Goal: Task Accomplishment & Management: Manage account settings

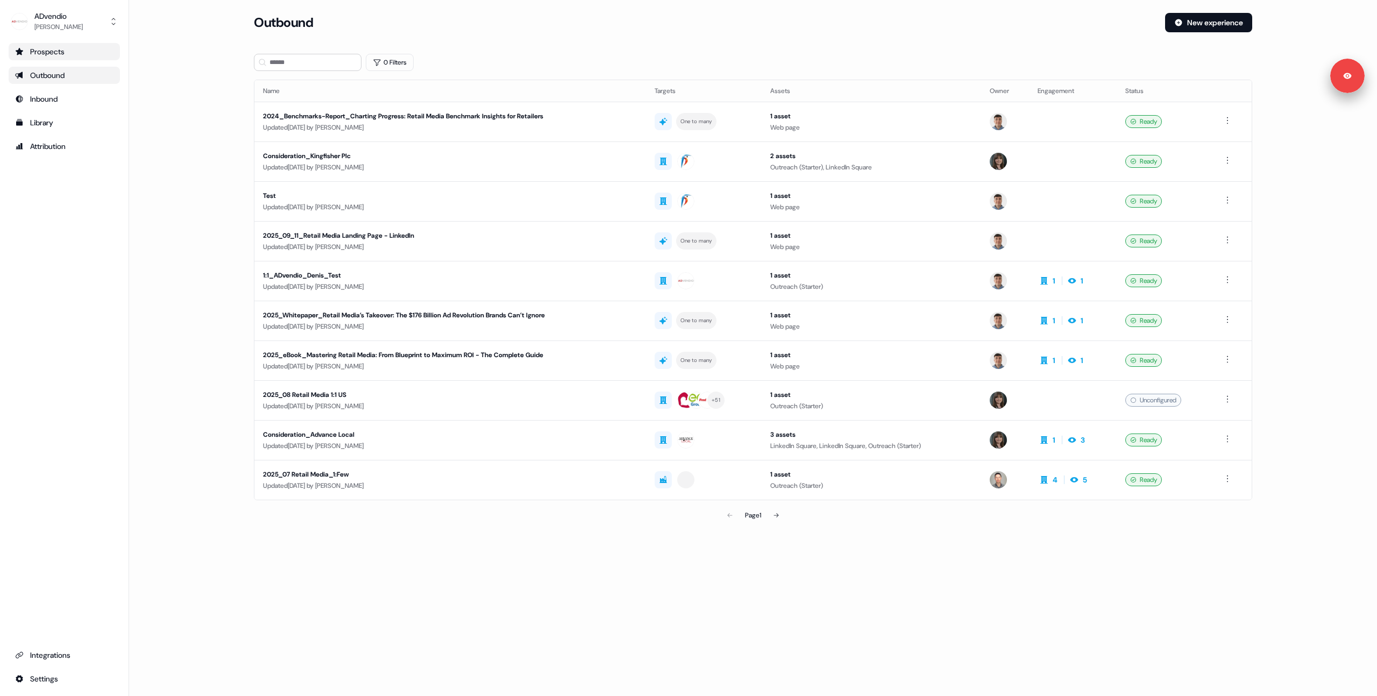
click at [34, 50] on div "Prospects" at bounding box center [64, 51] width 98 height 11
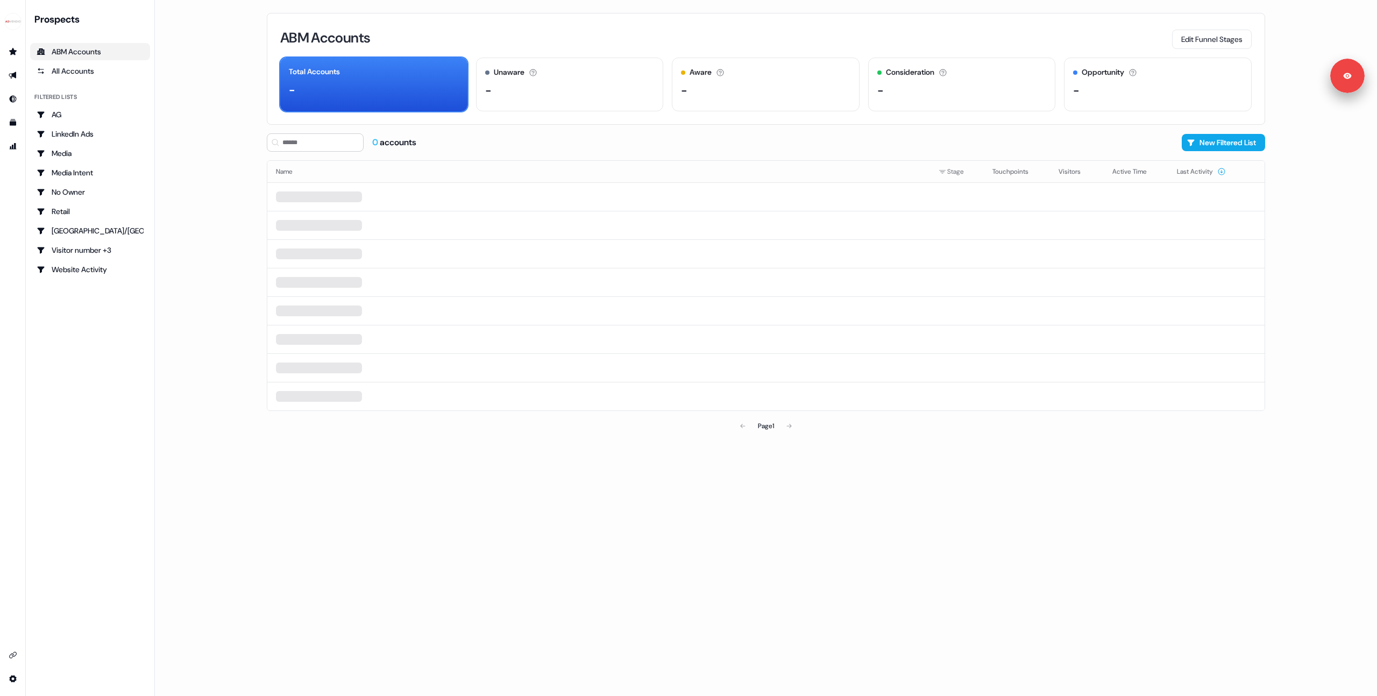
click at [218, 122] on main "Loading... ABM Accounts Edit Funnel Stages Total Accounts - Unaware The default…" at bounding box center [766, 348] width 1222 height 696
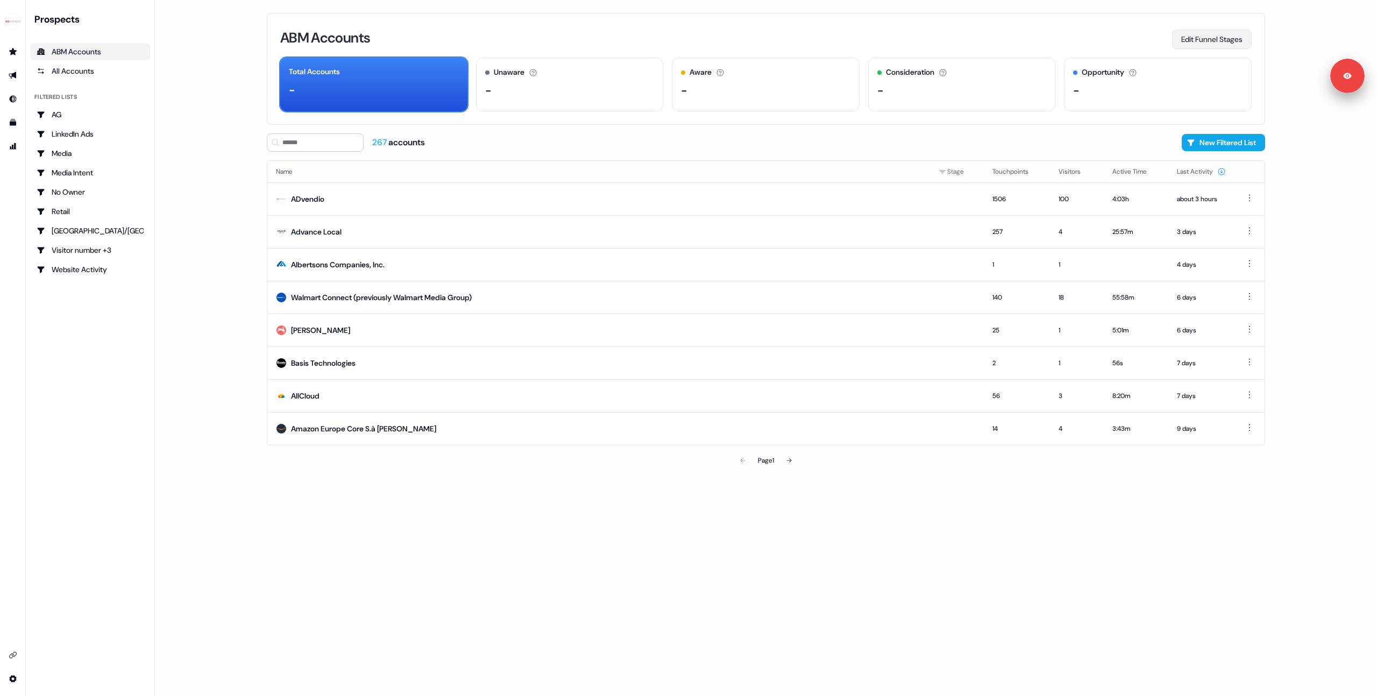
click at [1210, 41] on button "Edit Funnel Stages" at bounding box center [1212, 39] width 80 height 19
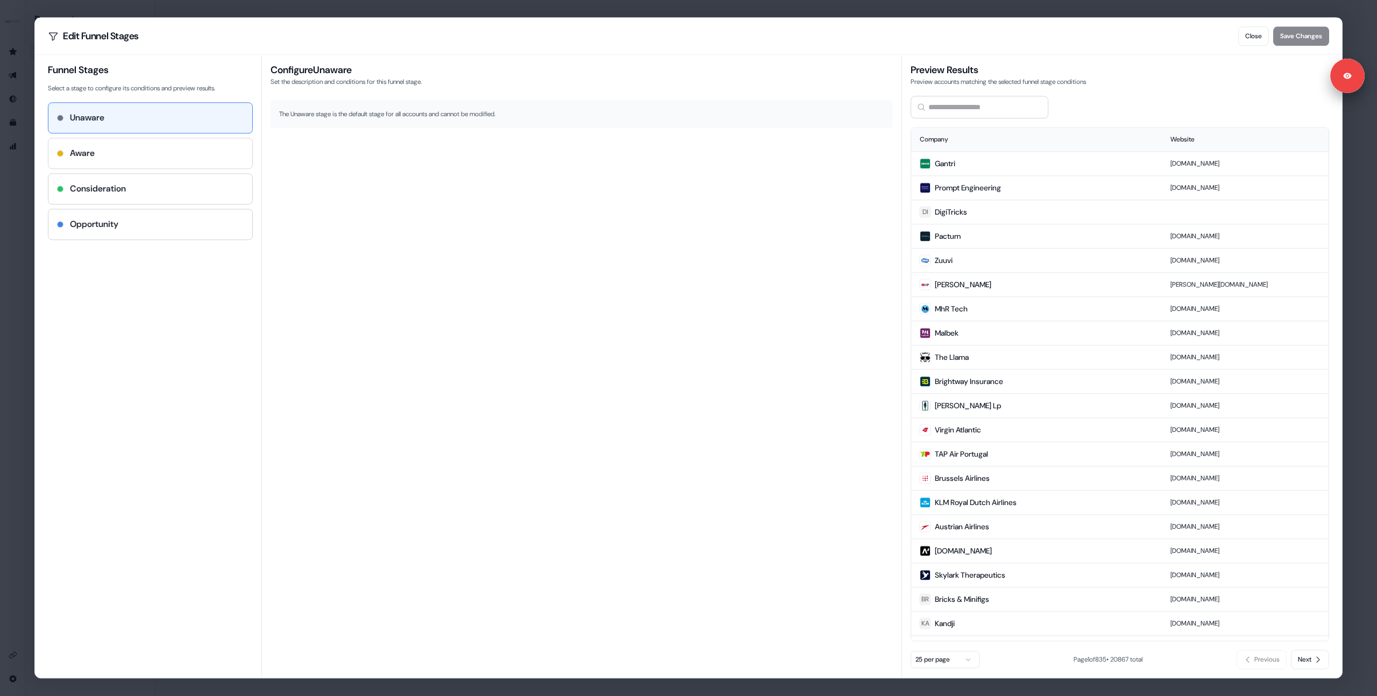
click at [148, 150] on div "Aware" at bounding box center [150, 153] width 187 height 13
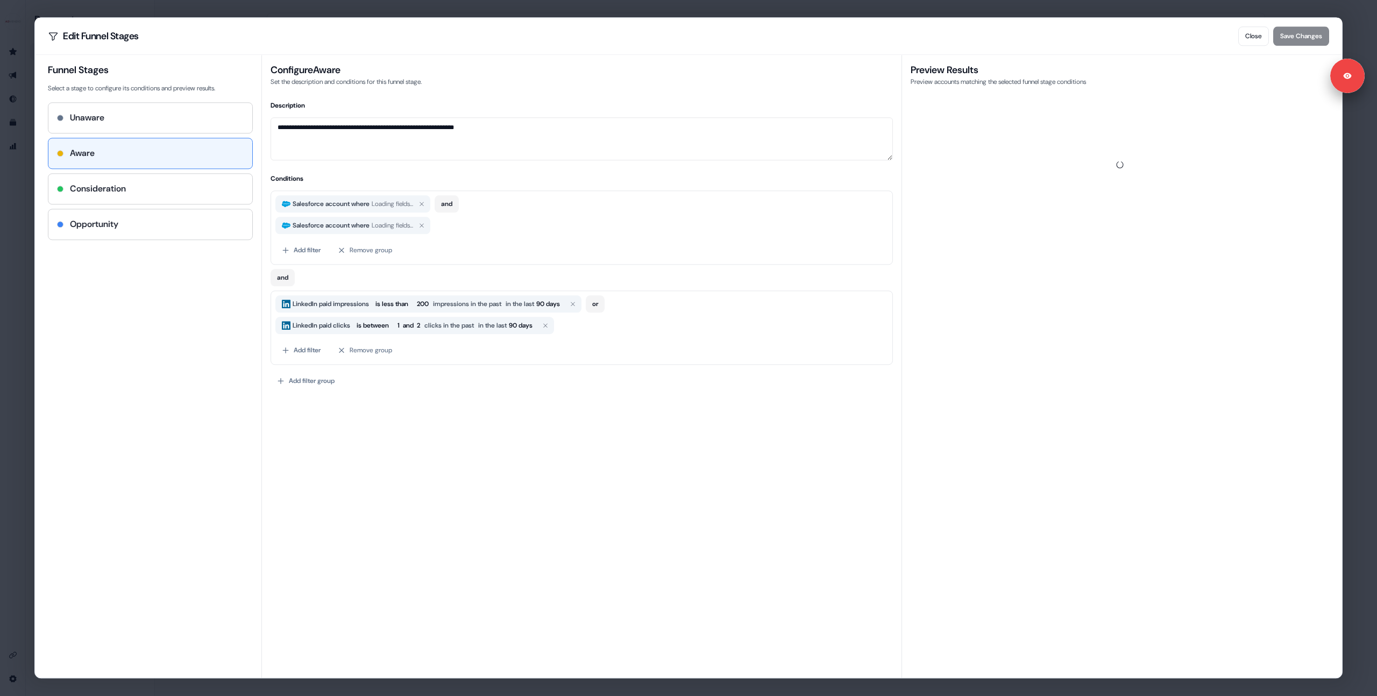
drag, startPoint x: 165, startPoint y: 447, endPoint x: 164, endPoint y: 441, distance: 6.1
click at [165, 447] on div "Funnel Stages Select a stage to configure its conditions and preview results. U…" at bounding box center [155, 366] width 214 height 623
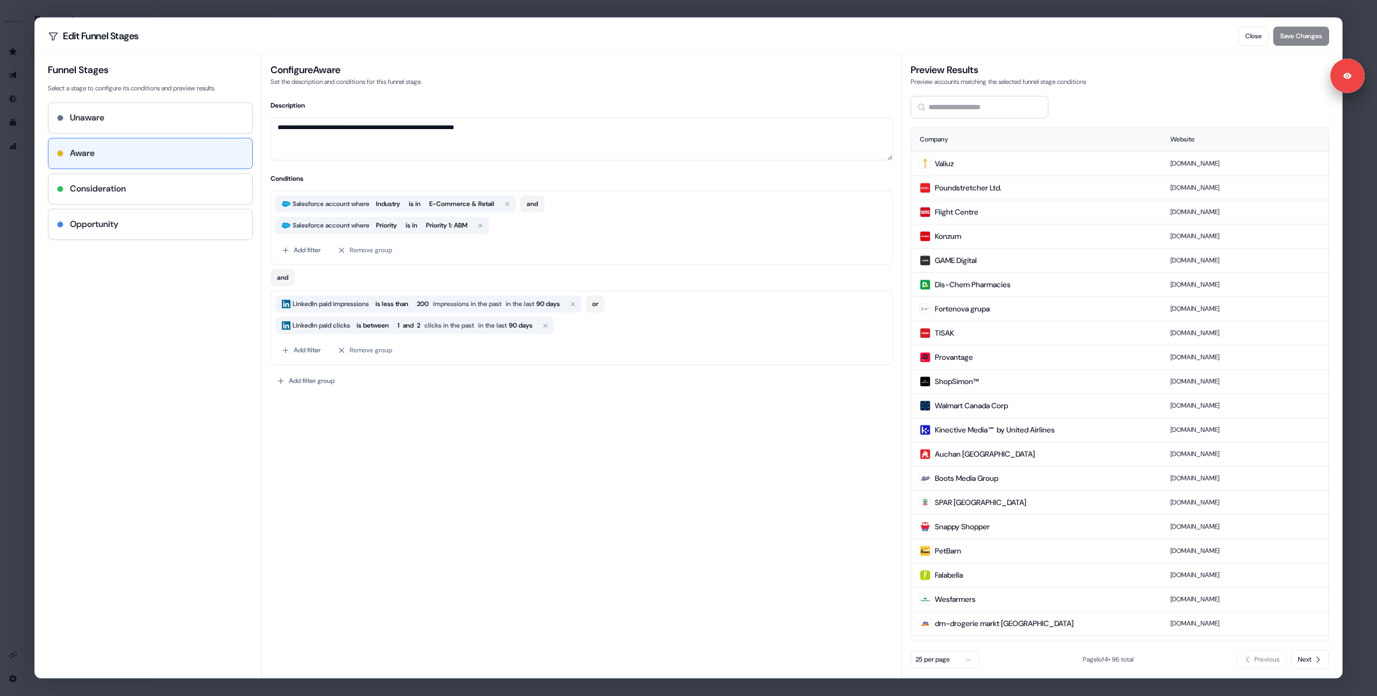
click at [161, 401] on div "Funnel Stages Select a stage to configure its conditions and preview results. U…" at bounding box center [155, 366] width 214 height 623
click at [1298, 36] on div "Close Save Changes" at bounding box center [1284, 35] width 91 height 19
click at [1244, 35] on button "Close" at bounding box center [1254, 35] width 31 height 19
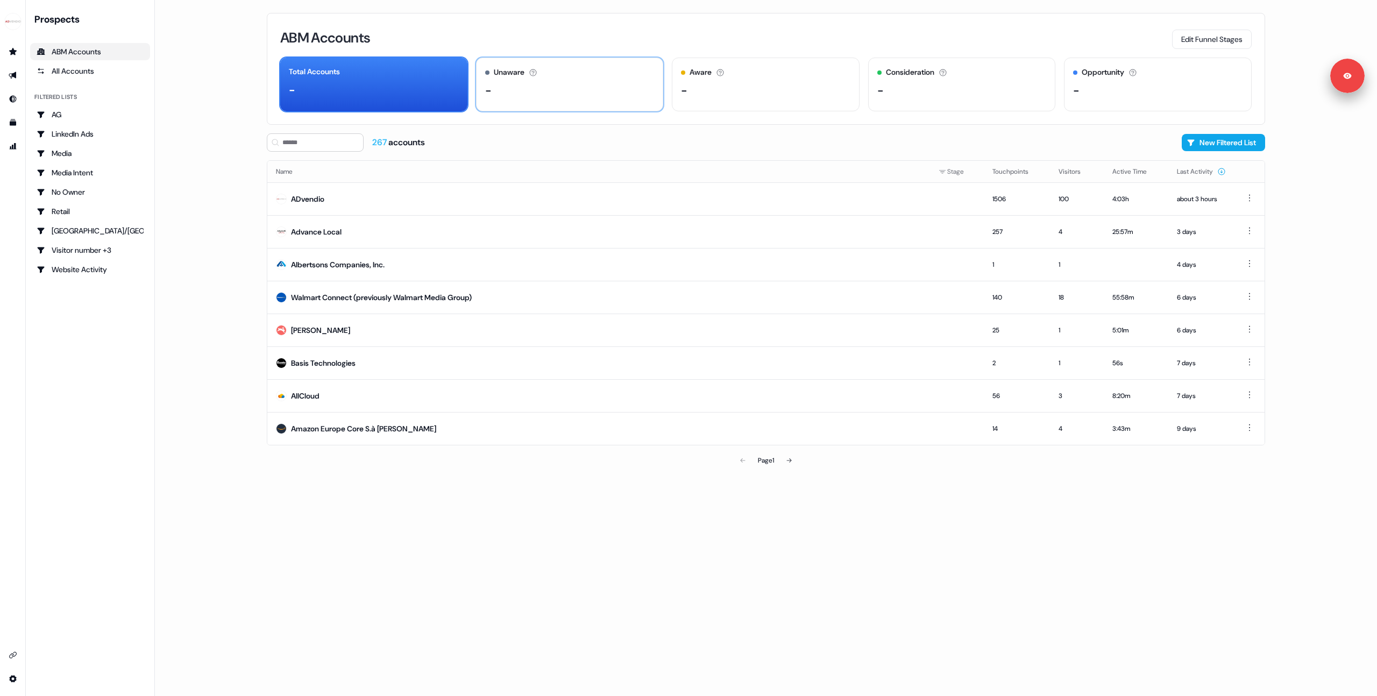
click at [489, 102] on div "Unaware The default stage all accounts start in. -" at bounding box center [570, 85] width 188 height 54
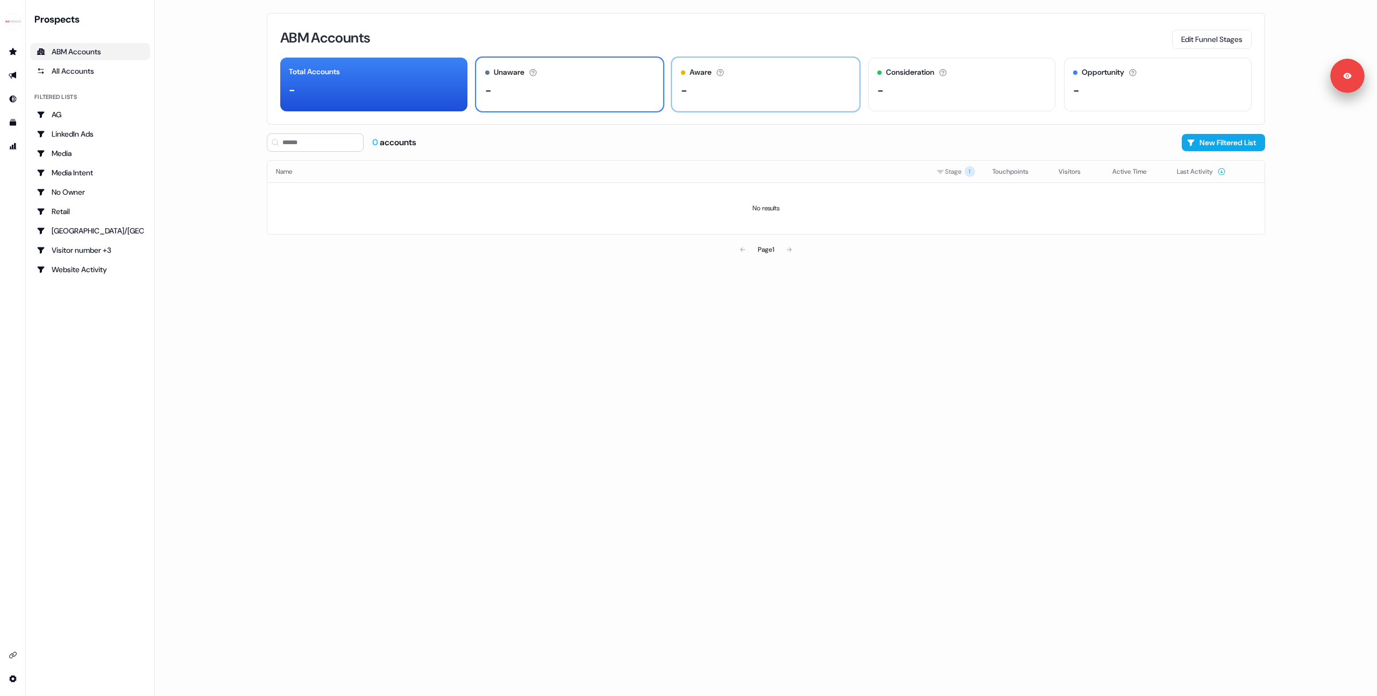
drag, startPoint x: 761, startPoint y: 84, endPoint x: 816, endPoint y: 83, distance: 54.4
click at [761, 84] on div "-" at bounding box center [765, 90] width 169 height 16
drag, startPoint x: 875, startPoint y: 80, endPoint x: 967, endPoint y: 94, distance: 93.6
click at [879, 81] on div "Consideration The account is actively engaging or showing buying intent. -" at bounding box center [962, 85] width 188 height 54
click at [1087, 93] on div "-" at bounding box center [1157, 90] width 169 height 16
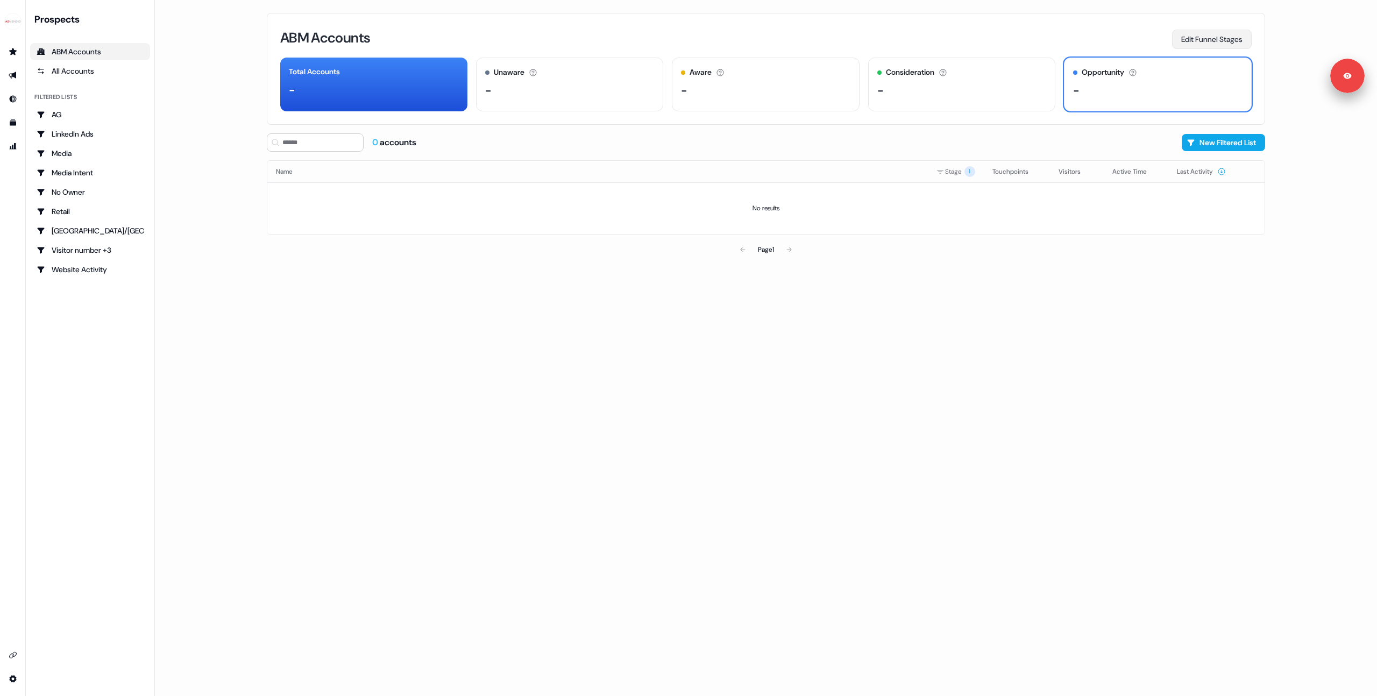
click at [1219, 42] on button "Edit Funnel Stages" at bounding box center [1212, 39] width 80 height 19
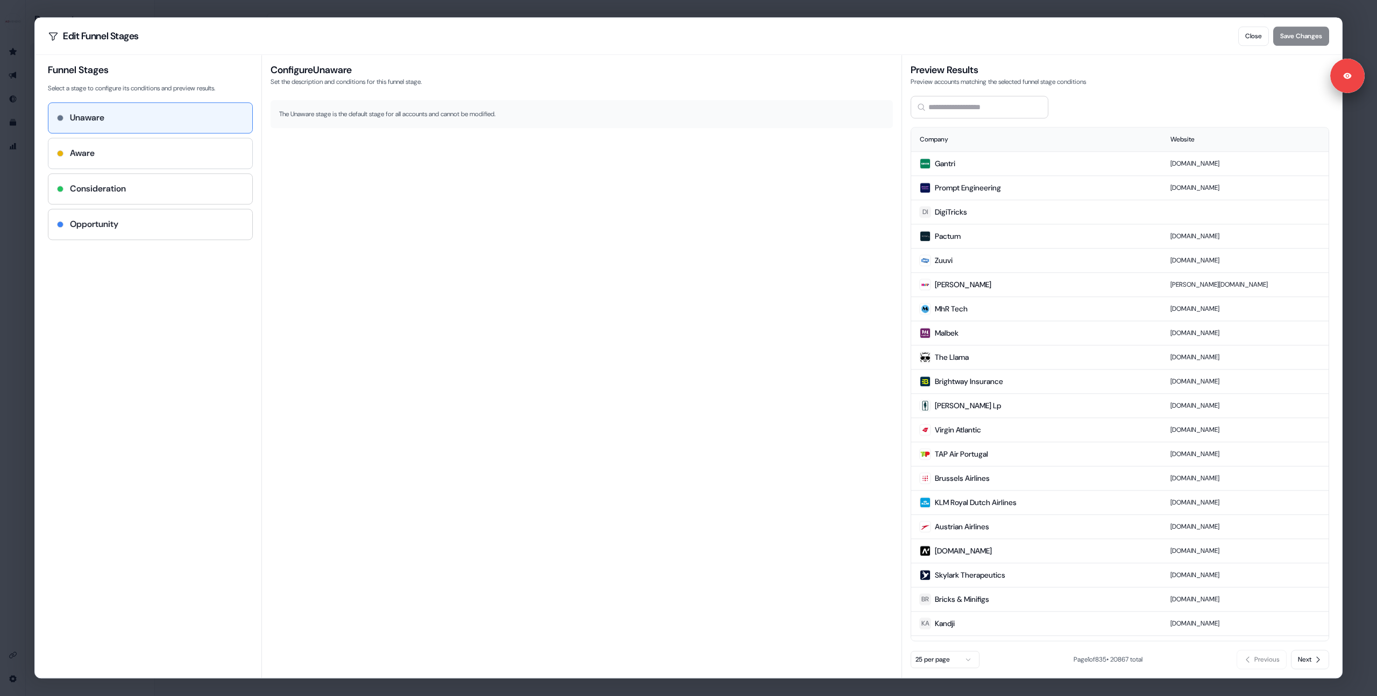
click at [155, 151] on div "Aware" at bounding box center [150, 153] width 187 height 13
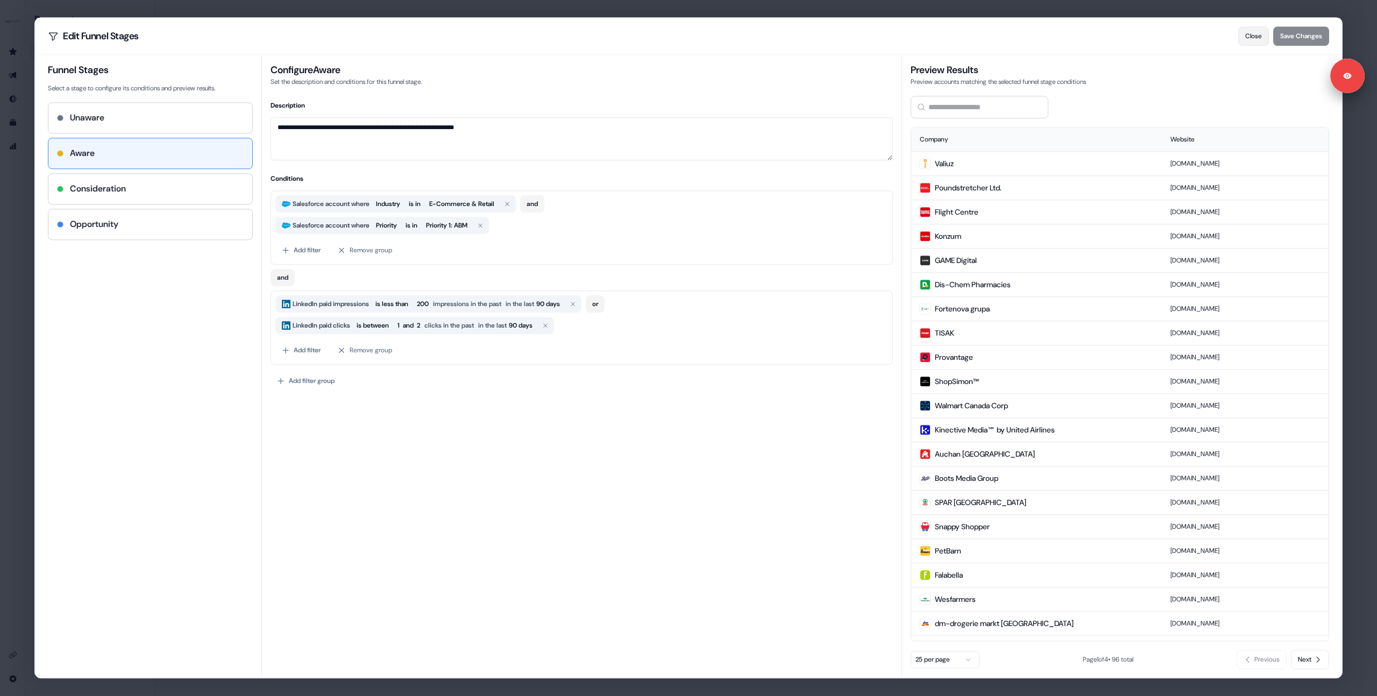
click at [1250, 33] on button "Close" at bounding box center [1254, 35] width 31 height 19
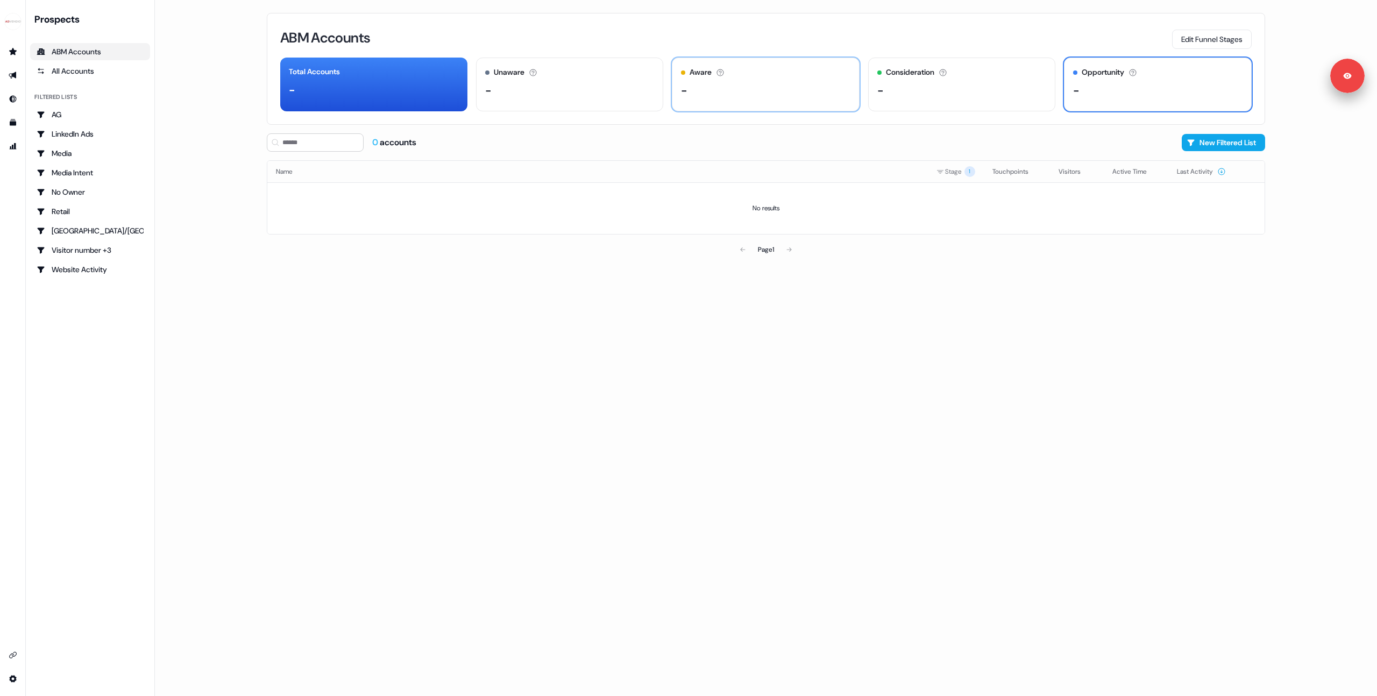
click at [720, 88] on div "-" at bounding box center [765, 90] width 169 height 16
click at [1195, 38] on button "Edit Funnel Stages" at bounding box center [1212, 39] width 80 height 19
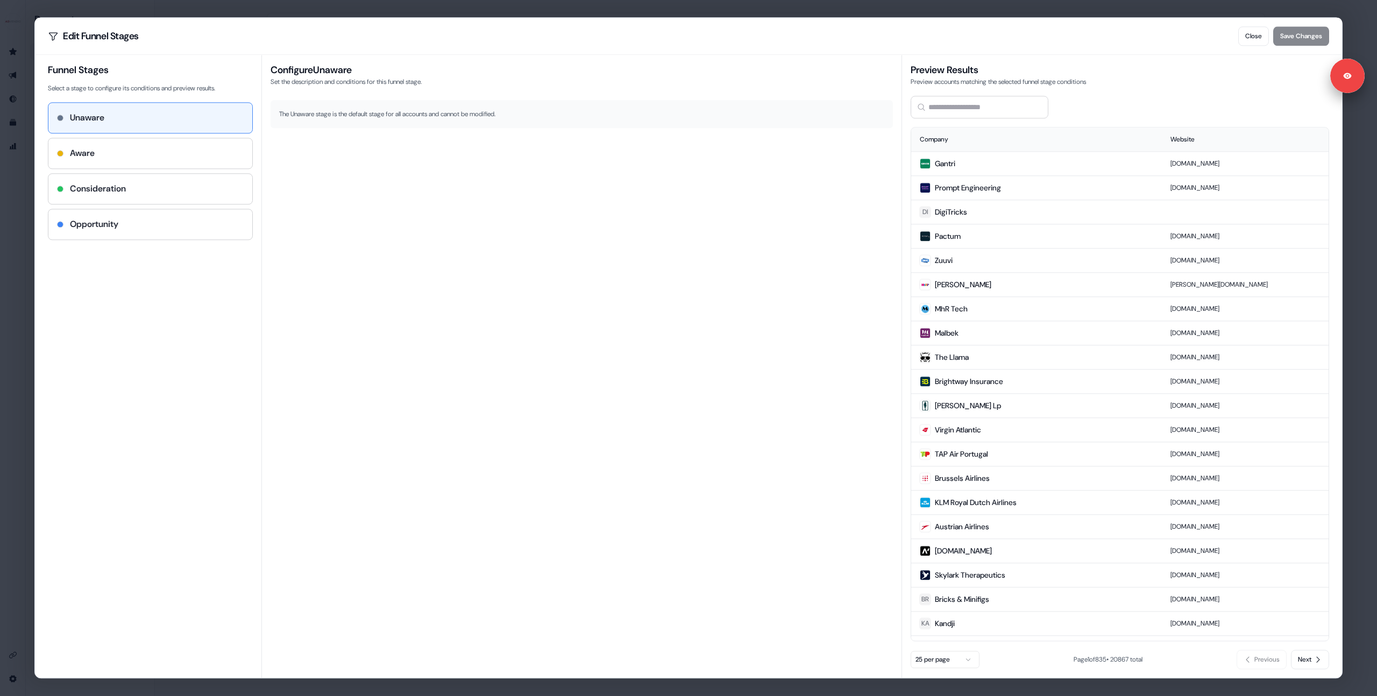
click at [134, 126] on div "Unaware" at bounding box center [150, 118] width 204 height 30
drag, startPoint x: 133, startPoint y: 155, endPoint x: 127, endPoint y: 156, distance: 6.5
click at [132, 156] on div "Aware" at bounding box center [150, 153] width 187 height 13
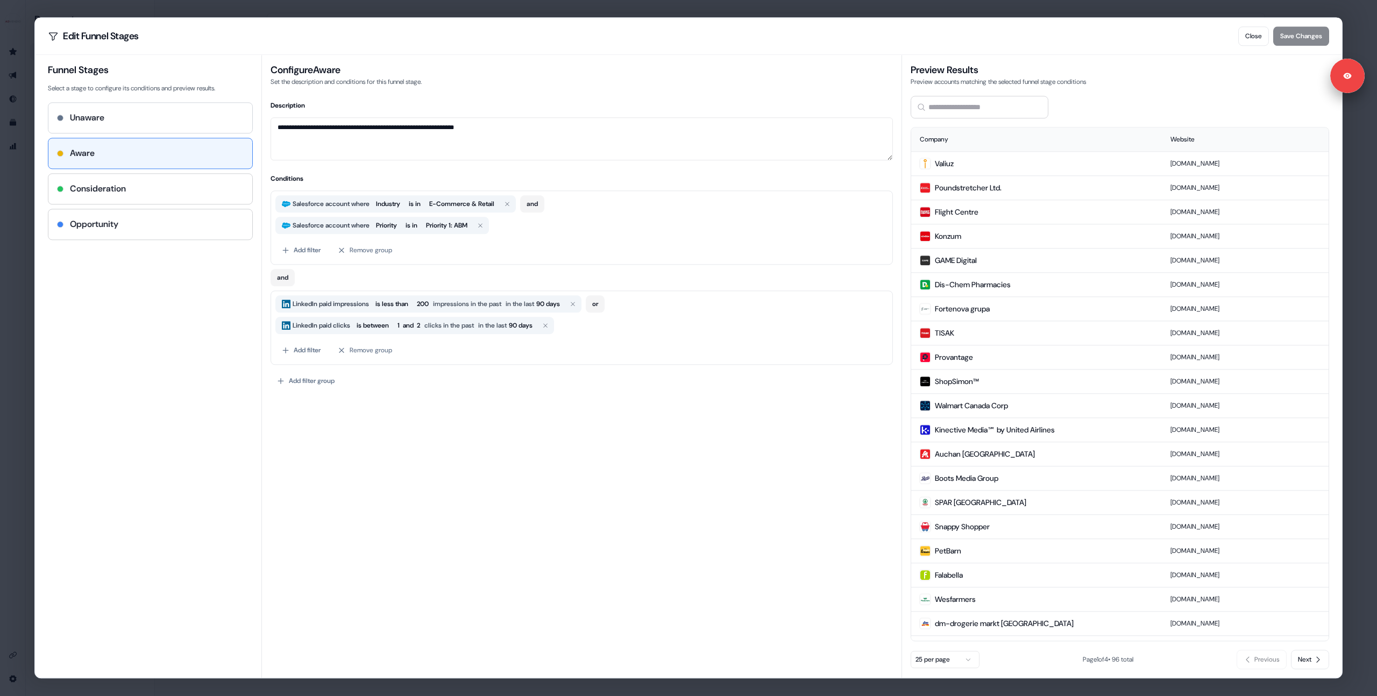
click at [138, 123] on div "Unaware" at bounding box center [150, 117] width 187 height 13
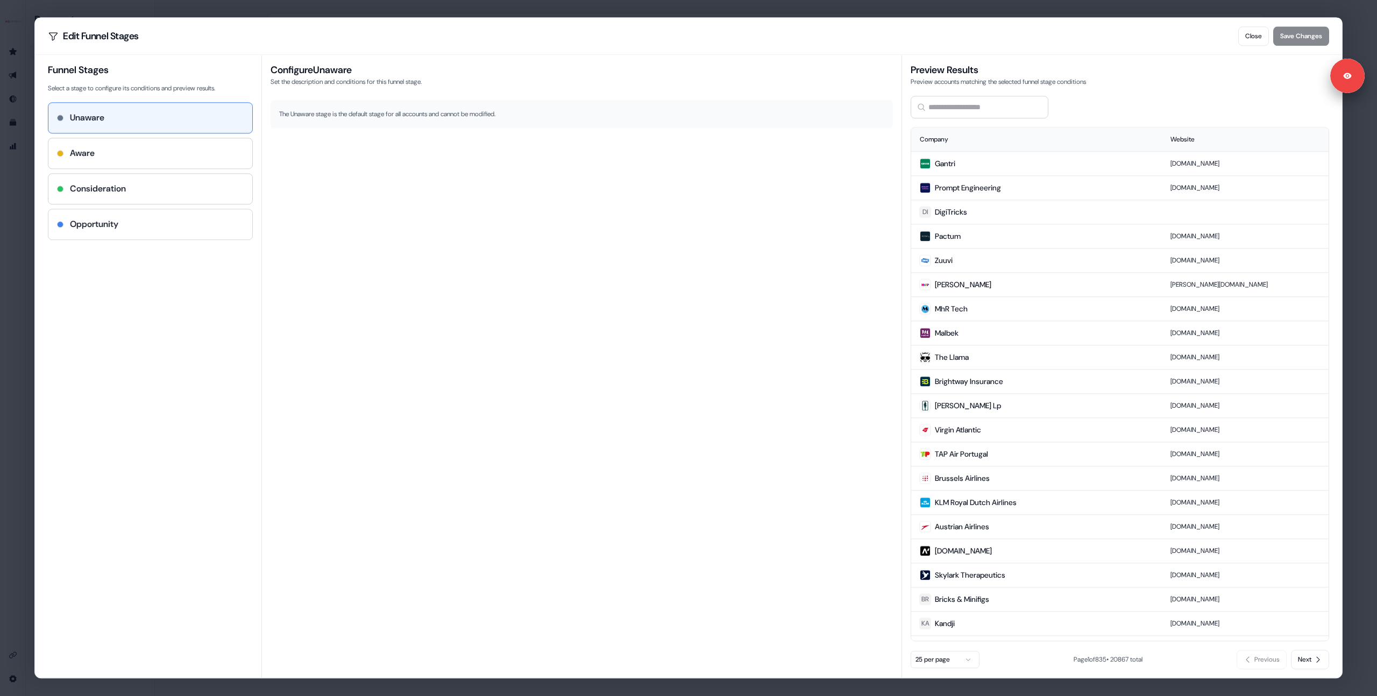
click at [110, 229] on h4 "Opportunity" at bounding box center [94, 224] width 48 height 13
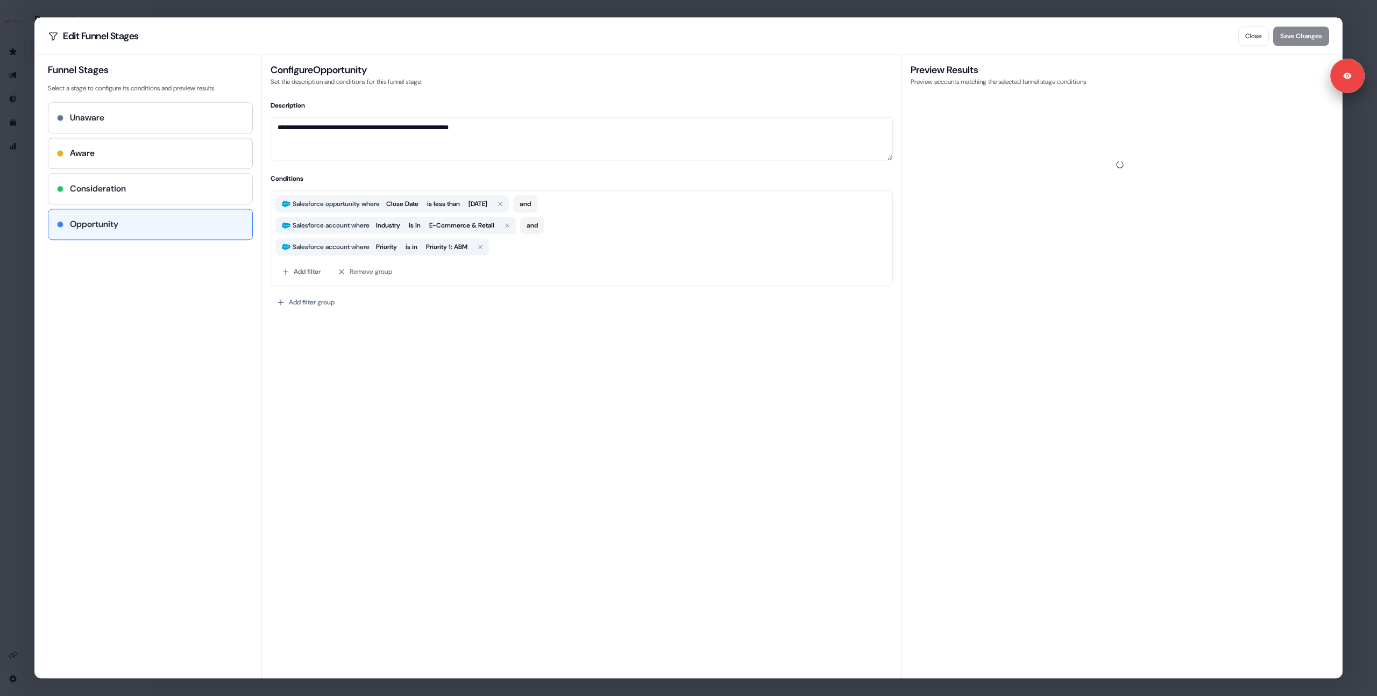
click at [140, 186] on div "Consideration" at bounding box center [150, 188] width 187 height 13
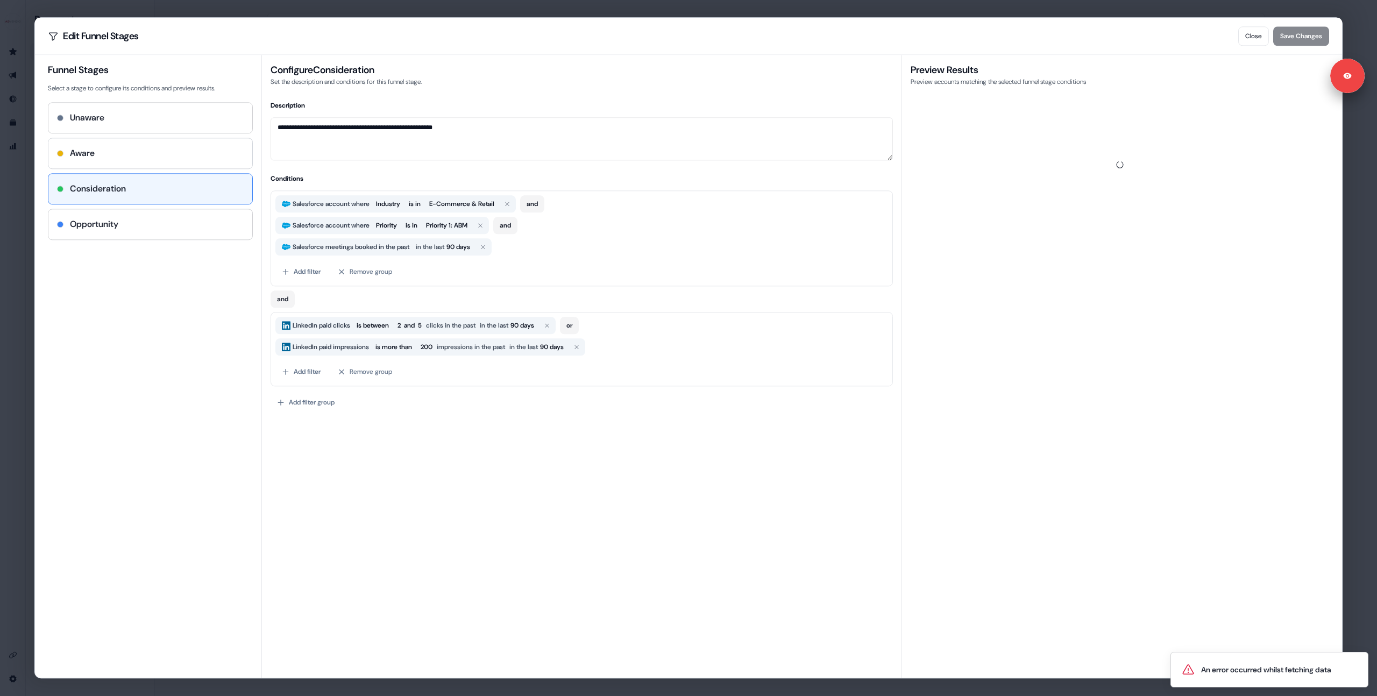
click at [140, 159] on div "Aware" at bounding box center [150, 153] width 187 height 13
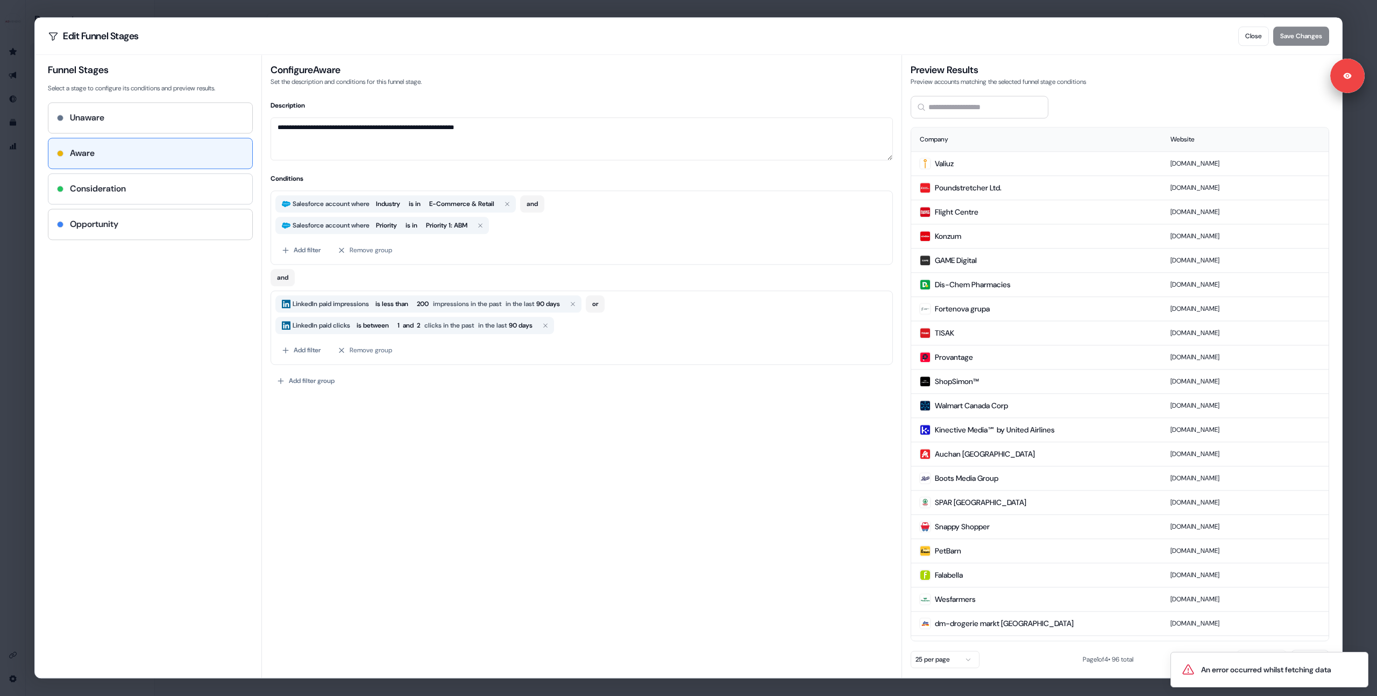
click at [138, 193] on div "Consideration" at bounding box center [150, 188] width 187 height 13
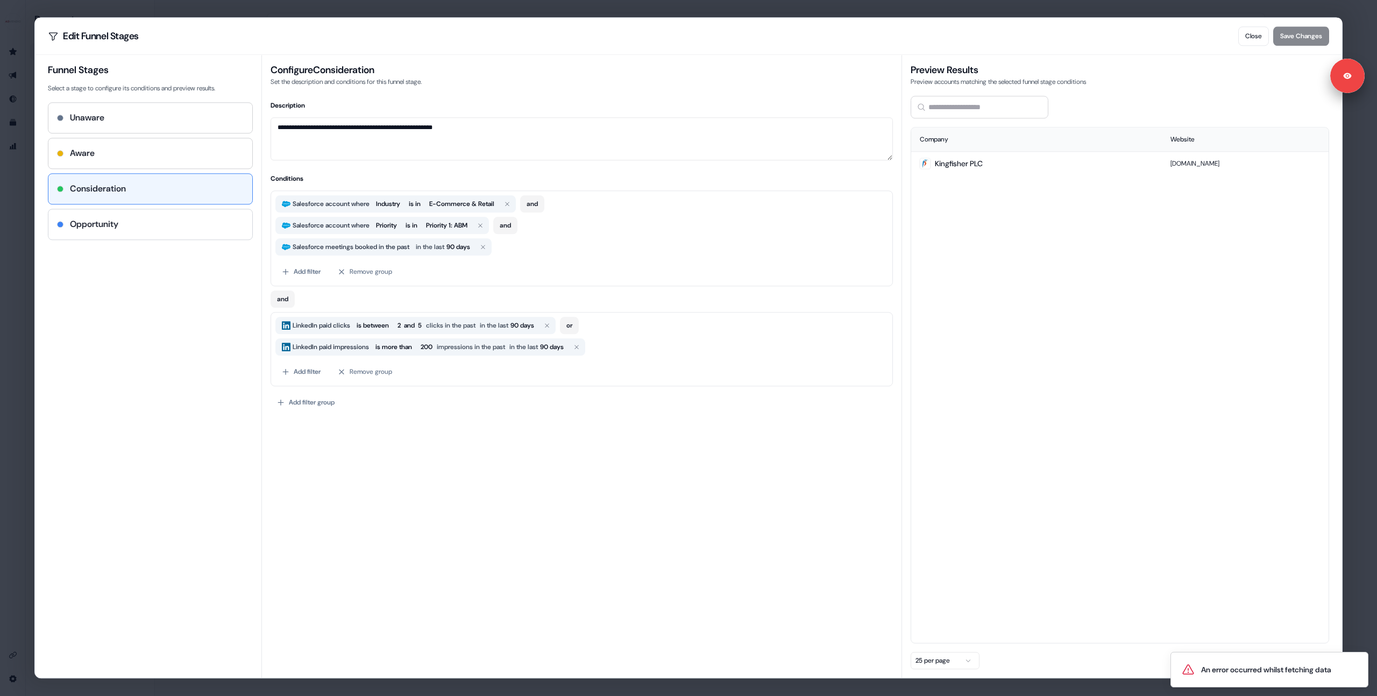
click at [129, 222] on div "Opportunity" at bounding box center [150, 224] width 187 height 13
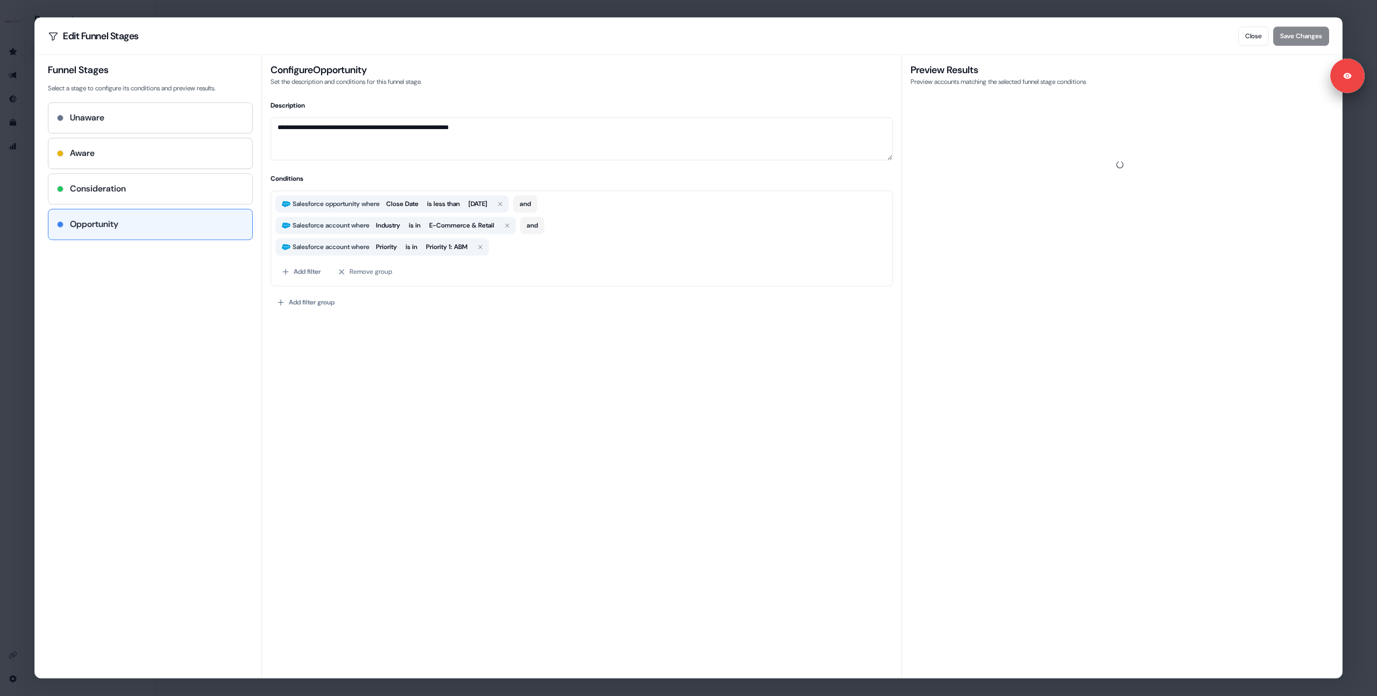
click at [129, 184] on div "Consideration" at bounding box center [150, 188] width 187 height 13
type textarea "**********"
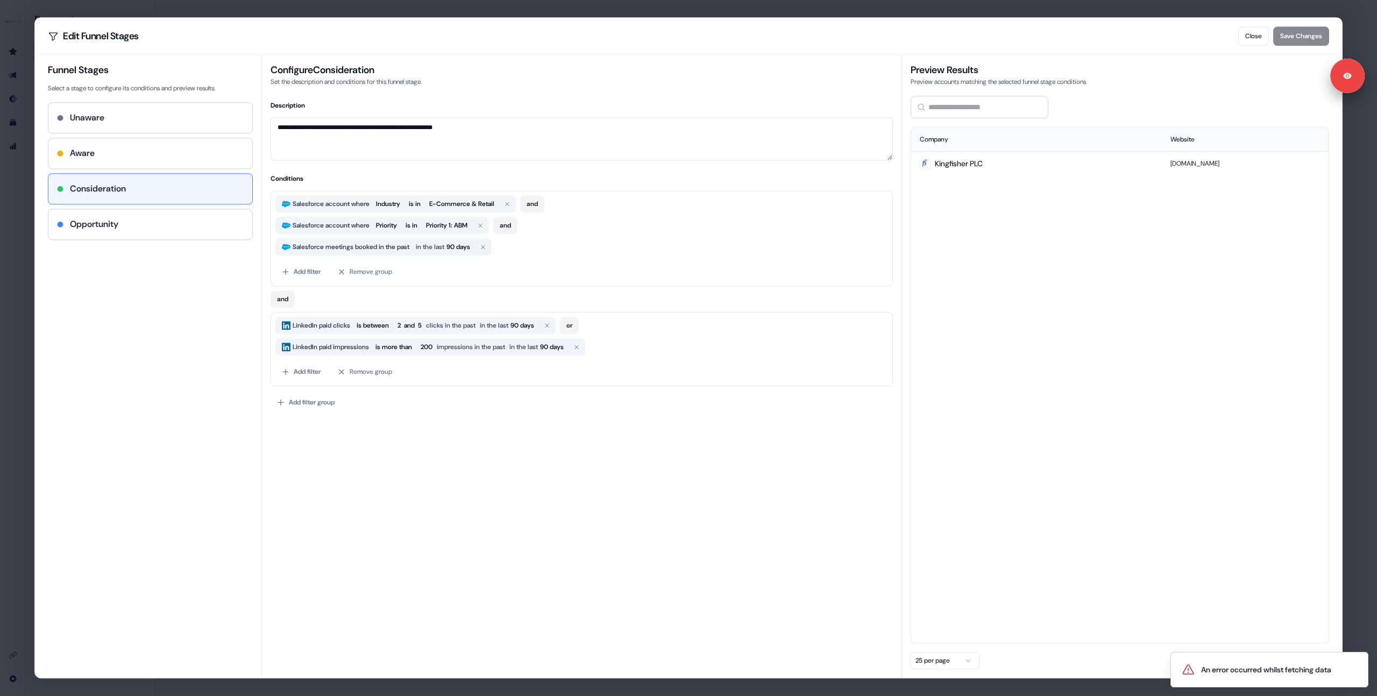
click at [18, 208] on div "**********" at bounding box center [688, 348] width 1377 height 696
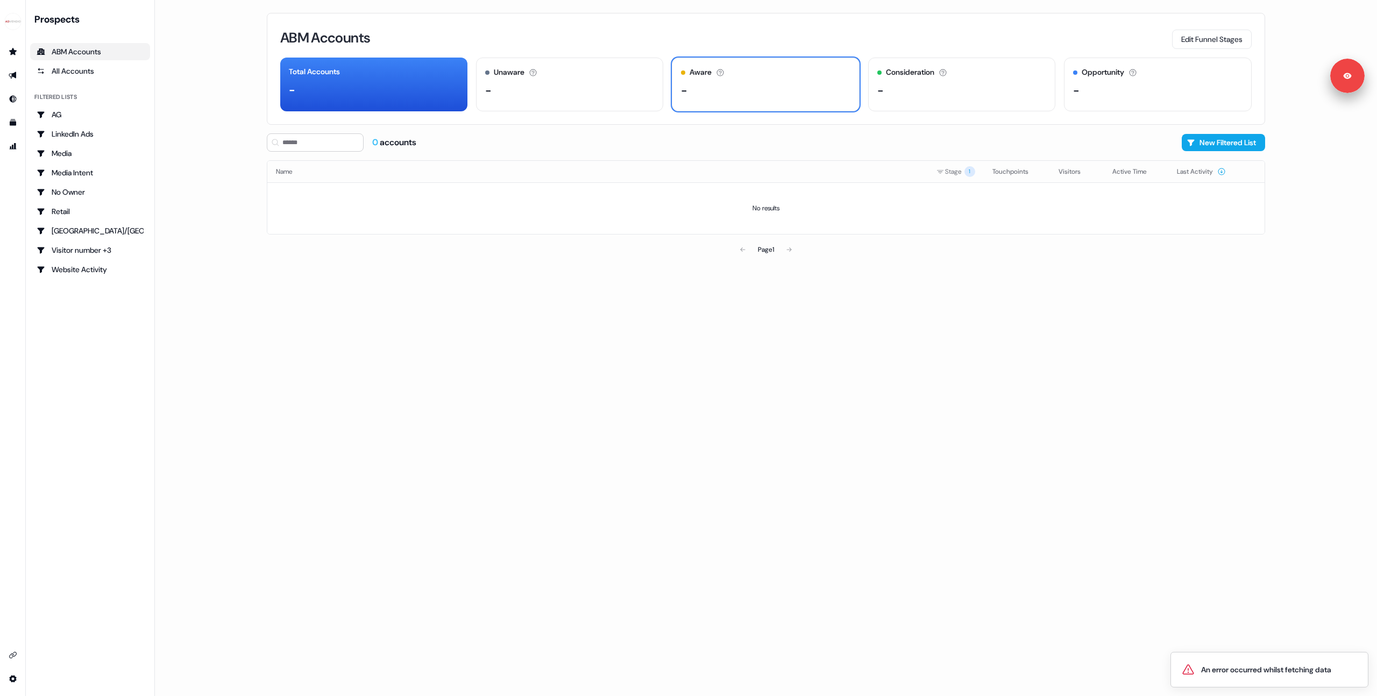
drag, startPoint x: 377, startPoint y: 338, endPoint x: 454, endPoint y: 318, distance: 79.1
click at [377, 338] on div "ABM Accounts Edit Funnel Stages Total Accounts - Unaware The default stage all …" at bounding box center [766, 348] width 1033 height 696
click at [873, 349] on div "ABM Accounts Edit Funnel Stages Total Accounts - Unaware The default stage all …" at bounding box center [766, 348] width 1033 height 696
click at [757, 343] on div "ABM Accounts Edit Funnel Stages Total Accounts - Unaware The default stage all …" at bounding box center [766, 348] width 1033 height 696
drag, startPoint x: 322, startPoint y: 324, endPoint x: 196, endPoint y: 270, distance: 136.6
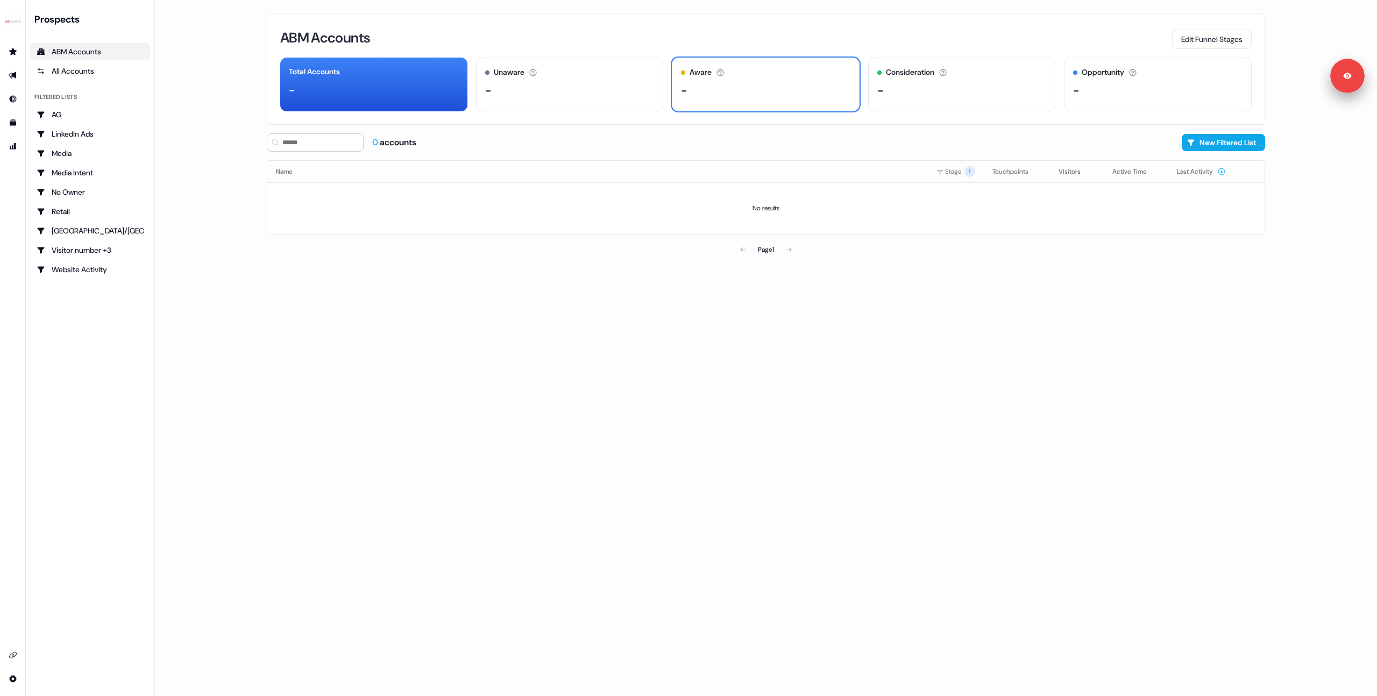
click at [321, 323] on div "ABM Accounts Edit Funnel Stages Total Accounts - Unaware The default stage all …" at bounding box center [766, 348] width 1033 height 696
click at [196, 96] on main "Loading... ABM Accounts Edit Funnel Stages Total Accounts - Unaware The default…" at bounding box center [766, 348] width 1222 height 696
drag, startPoint x: 721, startPoint y: 376, endPoint x: 466, endPoint y: 291, distance: 269.0
click at [717, 343] on div "ABM Accounts Edit Funnel Stages Total Accounts - Unaware The default stage all …" at bounding box center [766, 348] width 1033 height 696
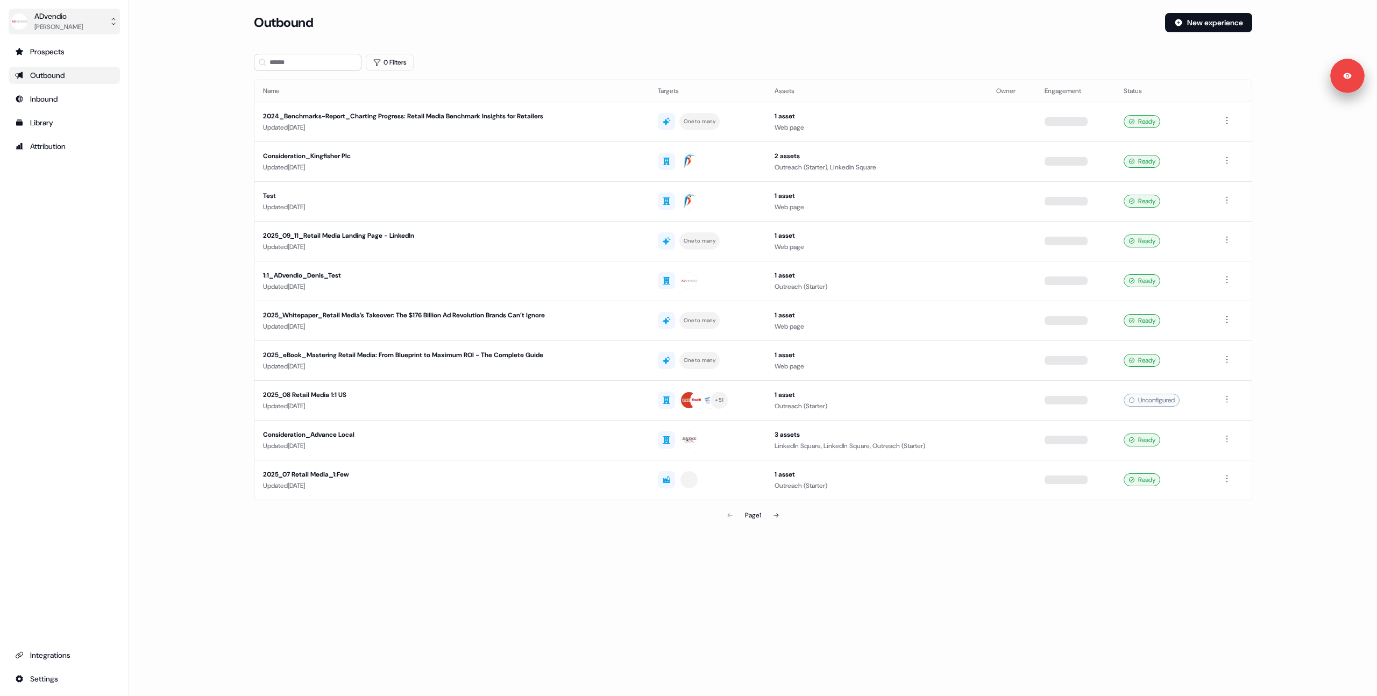
drag, startPoint x: 88, startPoint y: 302, endPoint x: 26, endPoint y: 18, distance: 290.1
click at [88, 294] on div "Prospects Outbound Inbound Library Attribution Integrations Settings" at bounding box center [64, 365] width 111 height 645
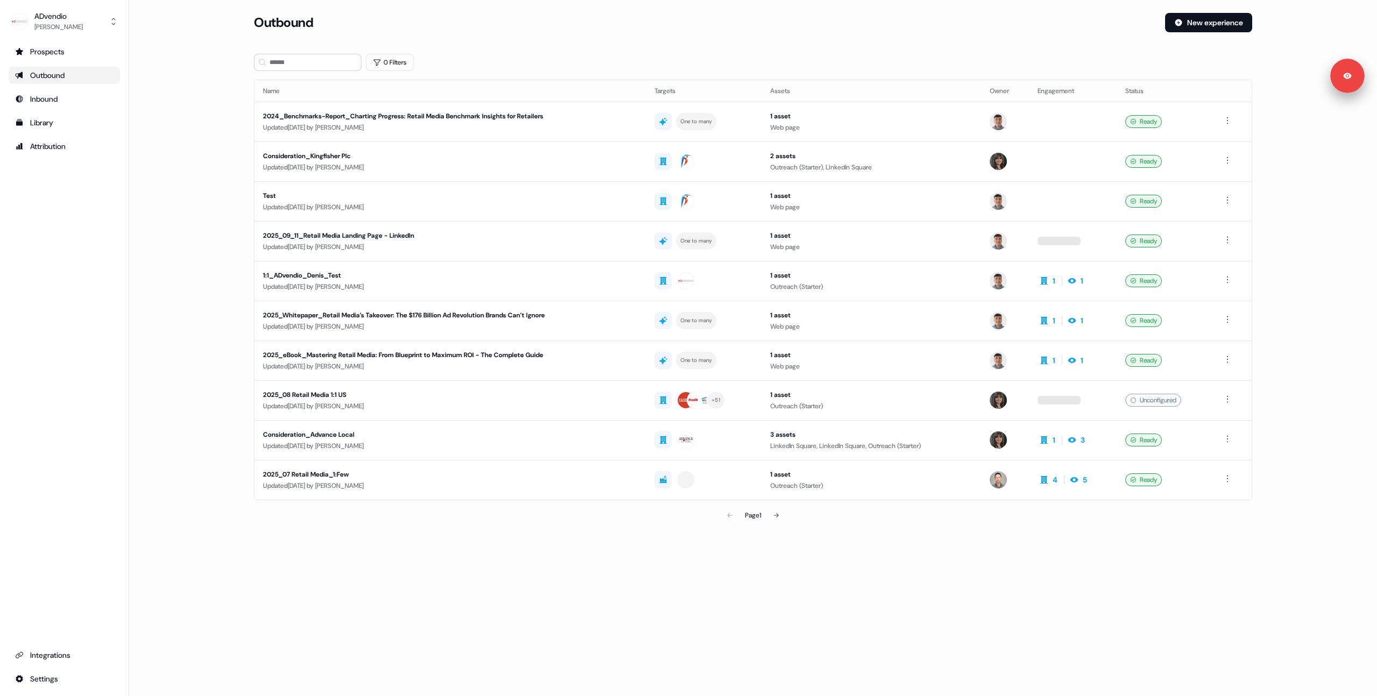
click at [208, 252] on main "Loading... Outbound New experience 0 Filters Name Targets Assets Owner Engageme…" at bounding box center [753, 284] width 1248 height 543
click at [87, 17] on button "ADvendio Michaela Walsh" at bounding box center [64, 22] width 111 height 26
click at [88, 81] on div "Logout" at bounding box center [64, 89] width 102 height 19
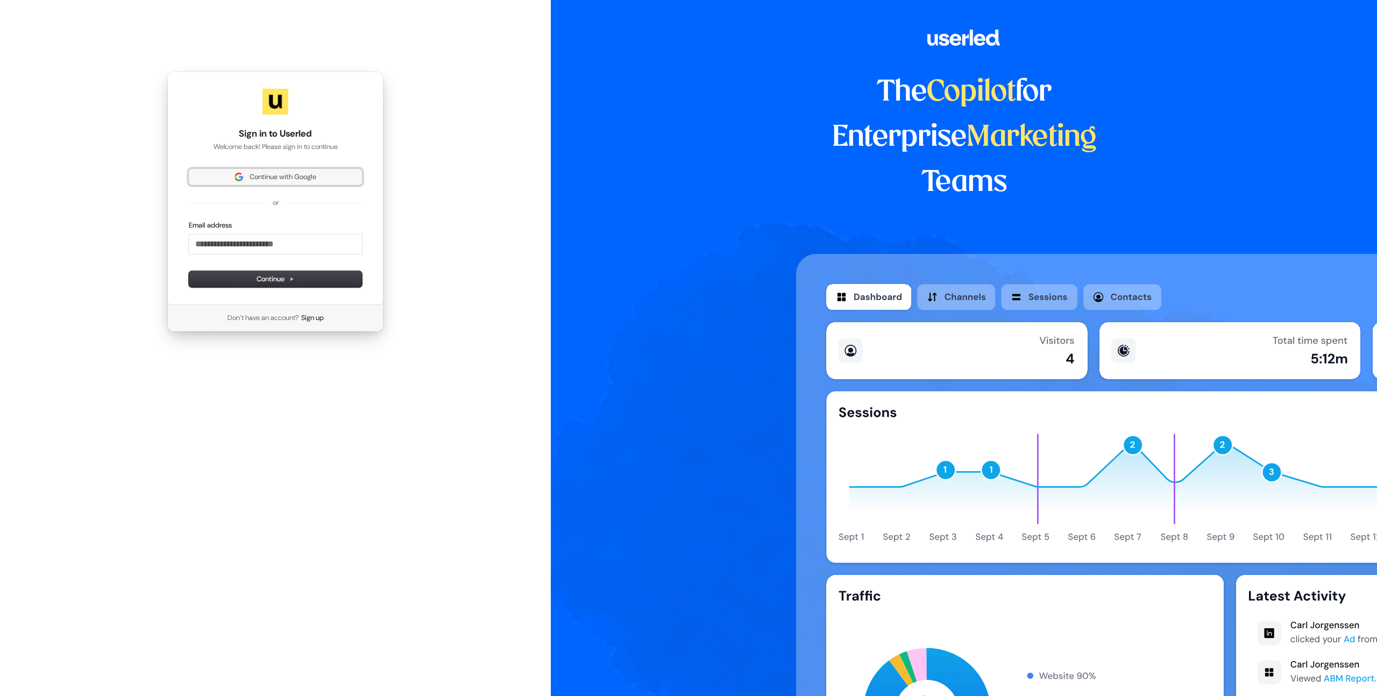
click at [273, 180] on span "Continue with Google" at bounding box center [283, 177] width 67 height 10
